Goal: Task Accomplishment & Management: Complete application form

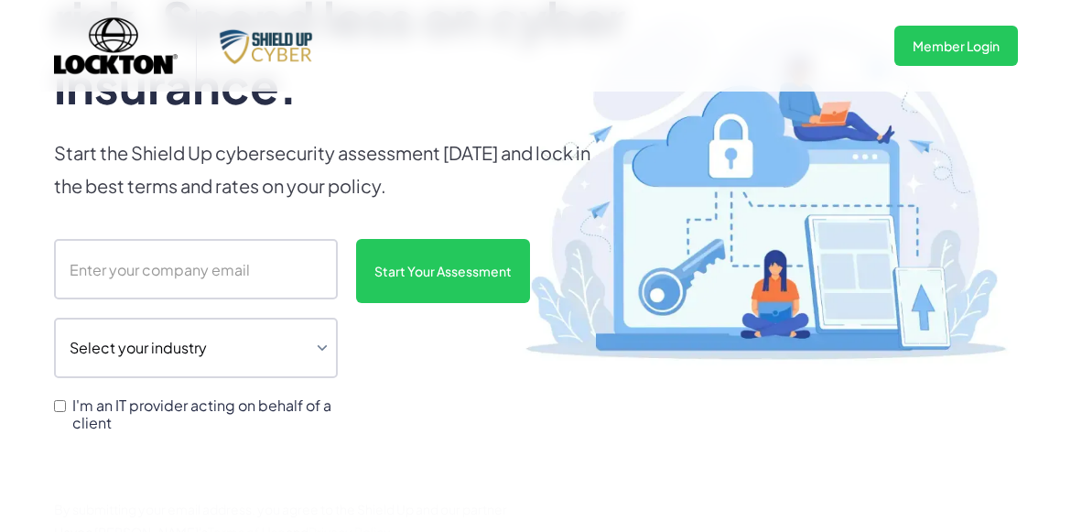
scroll to position [320, 0]
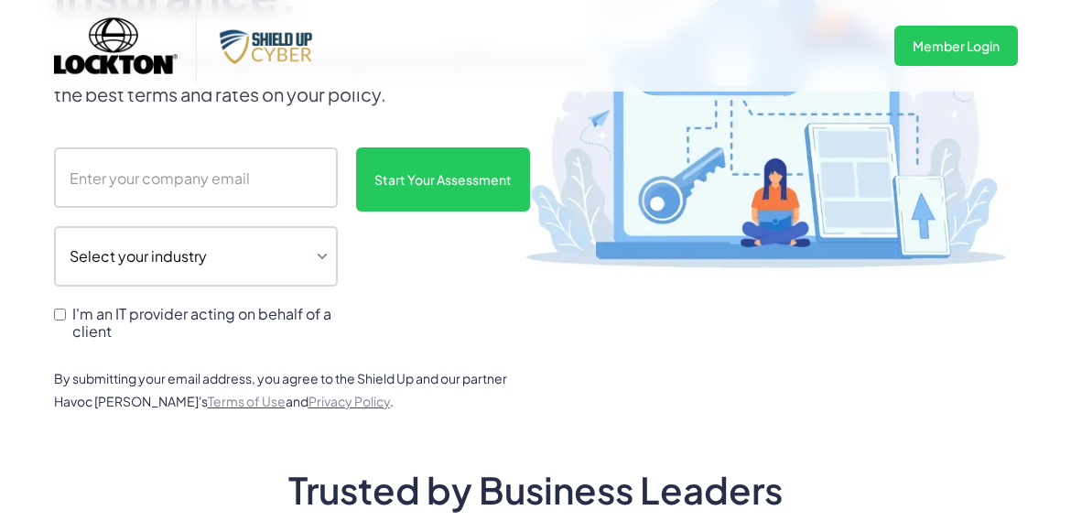
click at [266, 169] on input "scanform" at bounding box center [196, 177] width 284 height 60
type input "[EMAIL_ADDRESS][DOMAIN_NAME]"
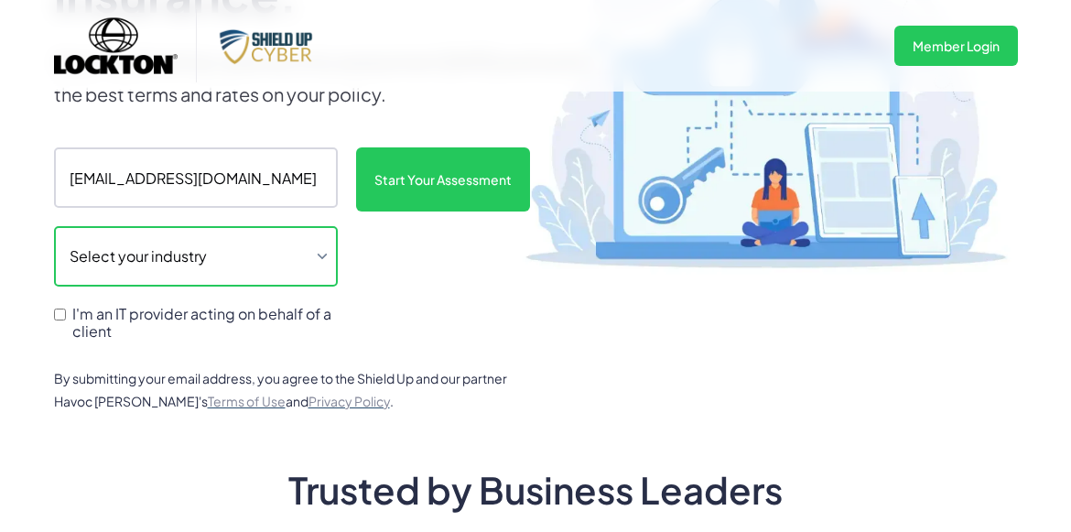
click at [297, 250] on select "Select your industry Auto Dealership Healthcare Hospitality Legal Manufacturing…" at bounding box center [196, 256] width 284 height 60
select select "legal"
click at [54, 233] on select "Select your industry Auto Dealership Healthcare Hospitality Legal Manufacturing…" at bounding box center [196, 256] width 284 height 60
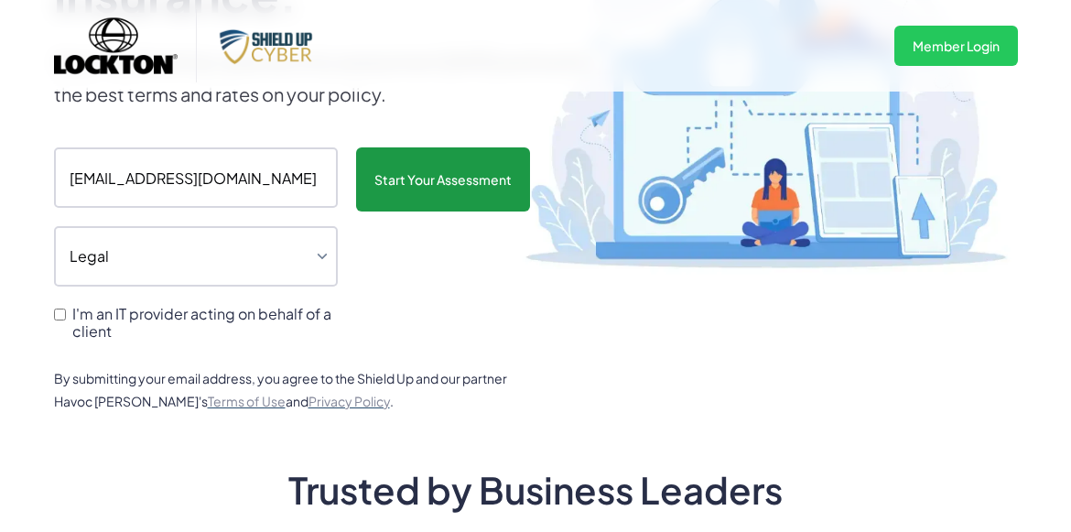
click at [412, 169] on input "Start Your Assessment" at bounding box center [443, 179] width 174 height 64
type input "Please wait..."
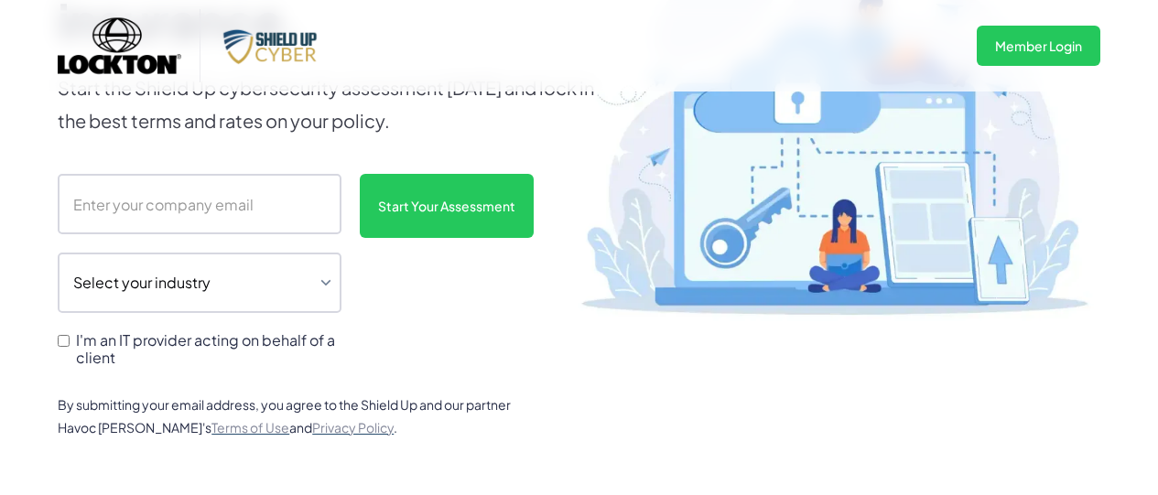
click at [212, 214] on input "scanform" at bounding box center [200, 204] width 284 height 60
type input "[EMAIL_ADDRESS][DOMAIN_NAME]"
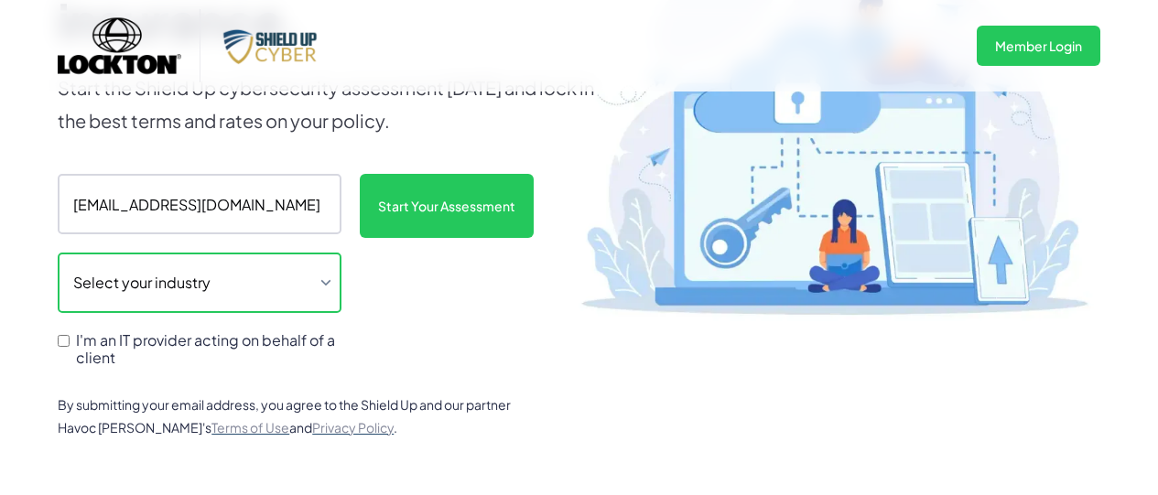
click at [299, 278] on select "Select your industry Auto Dealership Healthcare Hospitality Legal Manufacturing…" at bounding box center [200, 283] width 284 height 60
select select "legal"
click at [58, 259] on select "Select your industry Auto Dealership Healthcare Hospitality Legal Manufacturing…" at bounding box center [200, 283] width 284 height 60
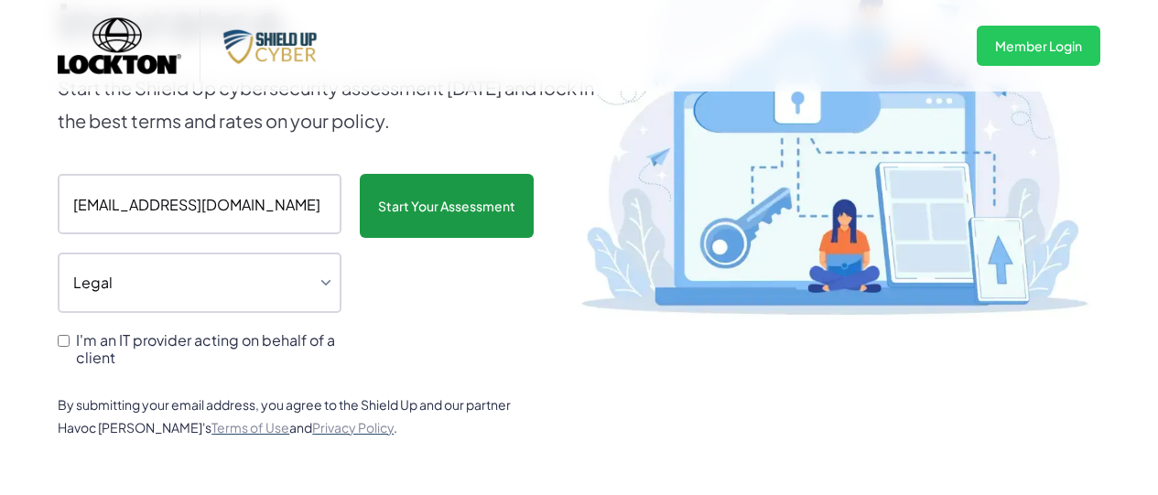
click at [427, 211] on input "Start Your Assessment" at bounding box center [447, 206] width 174 height 64
type input "Please wait..."
